Goal: Task Accomplishment & Management: Complete application form

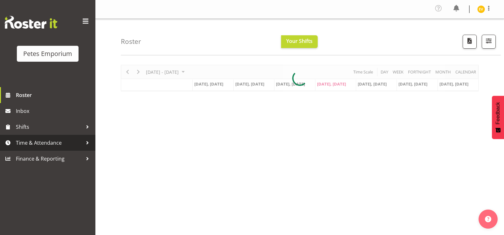
click at [84, 146] on div at bounding box center [88, 143] width 10 height 10
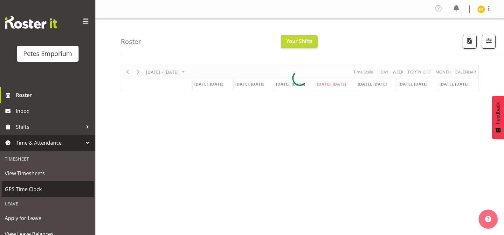
click at [76, 187] on span "GPS Time Clock" at bounding box center [48, 190] width 86 height 10
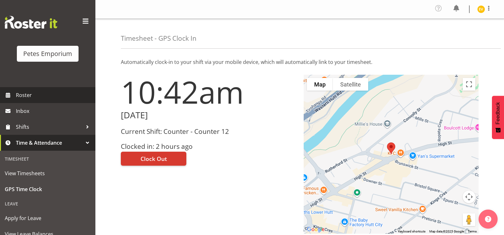
click at [52, 100] on span "Roster" at bounding box center [54, 95] width 76 height 10
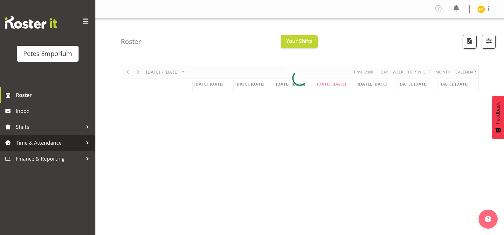
click at [64, 145] on span "Time & Attendance" at bounding box center [49, 143] width 67 height 10
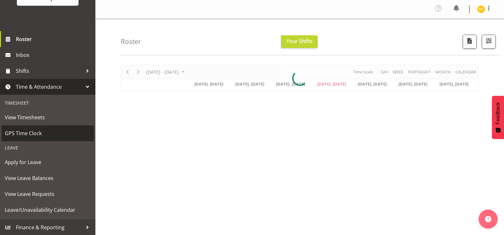
scroll to position [56, 0]
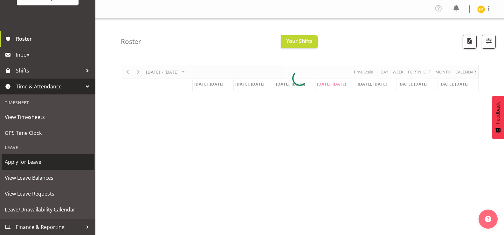
click at [62, 162] on span "Apply for Leave" at bounding box center [48, 162] width 86 height 10
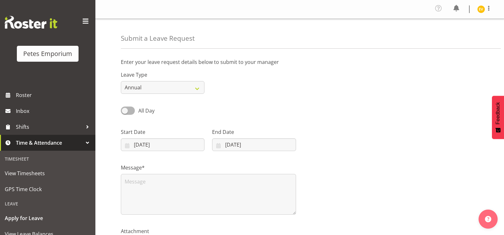
click at [172, 80] on div "Leave Type Annual Sick Leave Without Pay Bereavement Domestic Violence Parental…" at bounding box center [163, 82] width 84 height 23
click at [174, 86] on select "Annual Sick Leave Without Pay Bereavement Domestic Violence Parental Jury Servi…" at bounding box center [163, 87] width 84 height 13
click at [243, 92] on div "Leave Type Annual Sick Leave Without Pay Bereavement Domestic Violence Parental…" at bounding box center [300, 80] width 366 height 36
click at [181, 147] on input "04/09/2025" at bounding box center [163, 144] width 84 height 13
click at [364, 176] on div "Message*" at bounding box center [300, 187] width 366 height 64
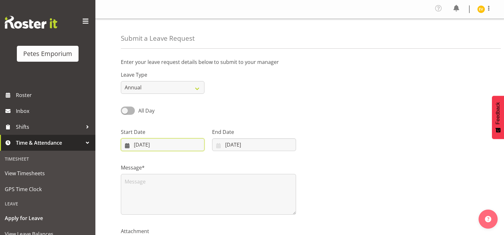
click at [150, 146] on input "04/09/2025" at bounding box center [163, 144] width 84 height 13
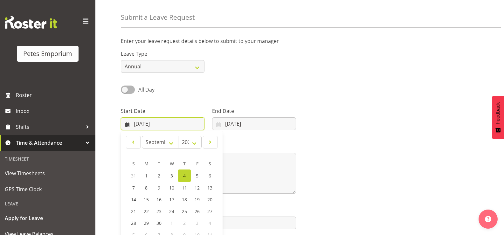
scroll to position [32, 0]
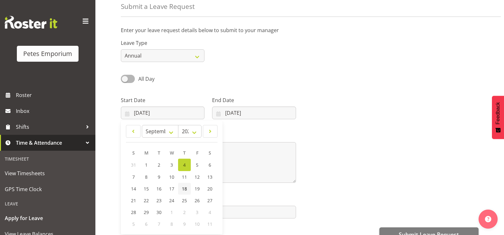
click at [183, 187] on span "18" at bounding box center [184, 189] width 5 height 6
type input "18/09/2025"
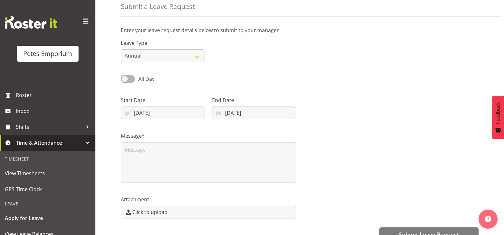
click at [245, 106] on div "End Date 04/09/2025 January February March April May June July August September…" at bounding box center [254, 107] width 84 height 23
click at [245, 110] on input "04/09/2025" at bounding box center [254, 113] width 84 height 13
click at [272, 189] on link "18" at bounding box center [276, 189] width 13 height 12
type input "18/09/2025"
click at [237, 153] on textarea at bounding box center [208, 162] width 175 height 41
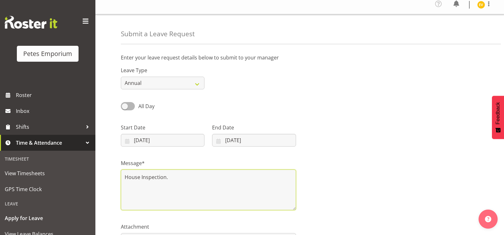
scroll to position [0, 0]
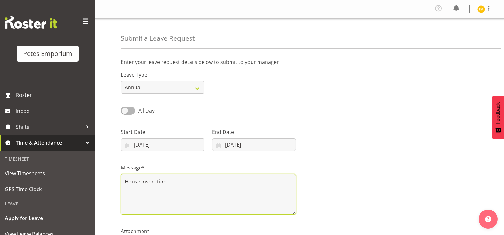
click at [219, 180] on textarea "House Inspection." at bounding box center [208, 194] width 175 height 41
click at [214, 181] on textarea "House Inspection." at bounding box center [208, 194] width 175 height 41
click at [258, 179] on textarea "House Inspection." at bounding box center [208, 194] width 175 height 41
click at [139, 182] on textarea "House Inspection." at bounding box center [208, 194] width 175 height 41
click at [190, 182] on textarea "Home Inspection." at bounding box center [208, 194] width 175 height 41
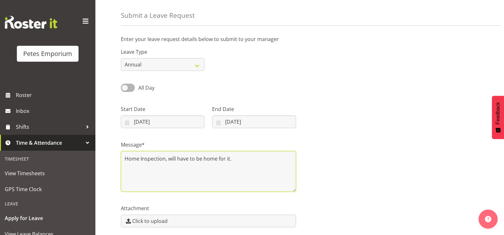
scroll to position [64, 0]
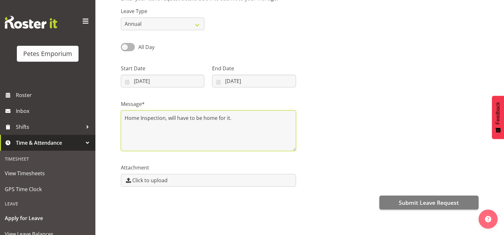
drag, startPoint x: 239, startPoint y: 119, endPoint x: 164, endPoint y: 122, distance: 74.8
click at [164, 122] on textarea "Home Inspection, will have to be home for it." at bounding box center [208, 130] width 175 height 41
click at [273, 122] on textarea "Home Inspection, will have to be home for it." at bounding box center [208, 130] width 175 height 41
click at [167, 119] on textarea "Home Inspection, will have to be home for it." at bounding box center [208, 130] width 175 height 41
click at [169, 118] on textarea "Home Inspection, will have to be home for it." at bounding box center [208, 130] width 175 height 41
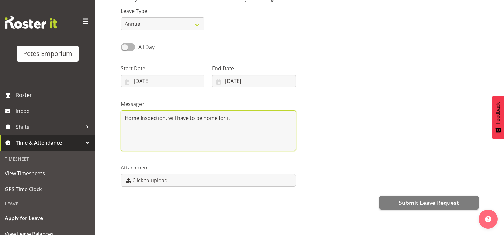
click at [237, 121] on textarea "Home Inspection, will have to be home for it." at bounding box center [208, 130] width 175 height 41
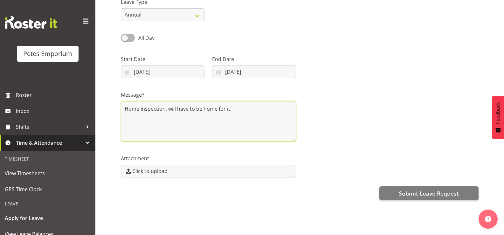
scroll to position [78, 0]
click at [250, 103] on textarea "Home Inspection, will have to be home for it." at bounding box center [208, 121] width 175 height 41
click at [139, 104] on textarea "Home Inspection, will have to be home for it. All good if you cant give it." at bounding box center [208, 121] width 175 height 41
click at [177, 103] on textarea "House Inspection, will have to be home for it. All good if you cant give it." at bounding box center [208, 121] width 175 height 41
click at [232, 110] on textarea "House Inspection, they need me to be home for it. All good if you cant give it." at bounding box center [208, 121] width 175 height 41
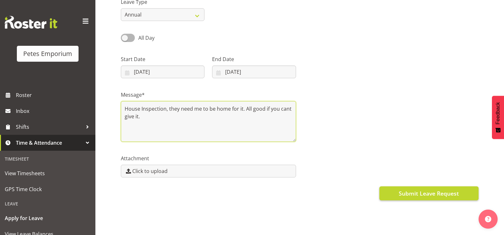
type textarea "House Inspection, they need me to be home for it. All good if you cant give it."
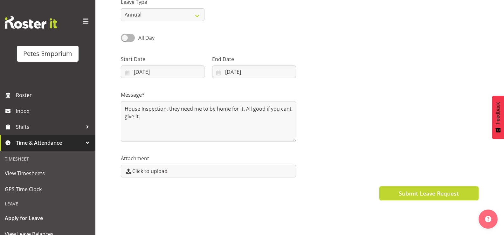
click at [401, 190] on span "Submit Leave Request" at bounding box center [429, 193] width 60 height 8
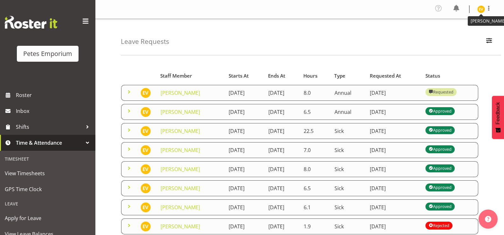
click at [485, 7] on img at bounding box center [482, 9] width 8 height 8
click at [476, 34] on link "Log Out" at bounding box center [462, 34] width 61 height 11
